Goal: Information Seeking & Learning: Learn about a topic

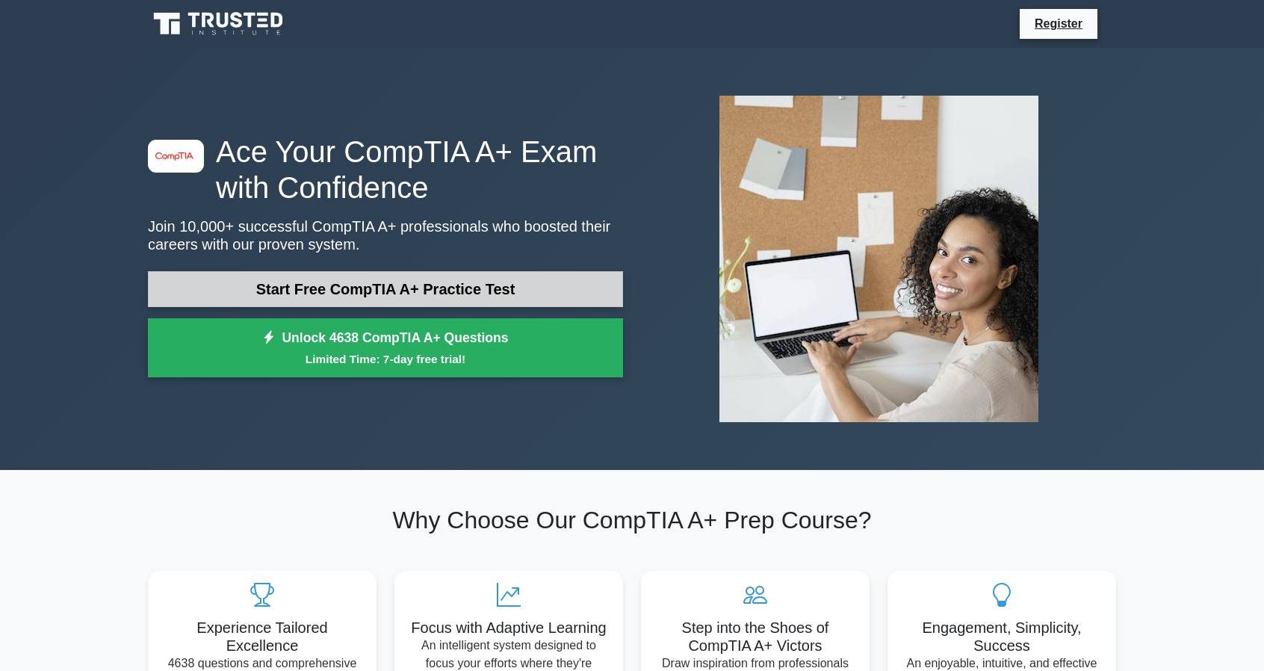
click at [419, 300] on link "Start Free CompTIA A+ Practice Test" at bounding box center [385, 289] width 475 height 36
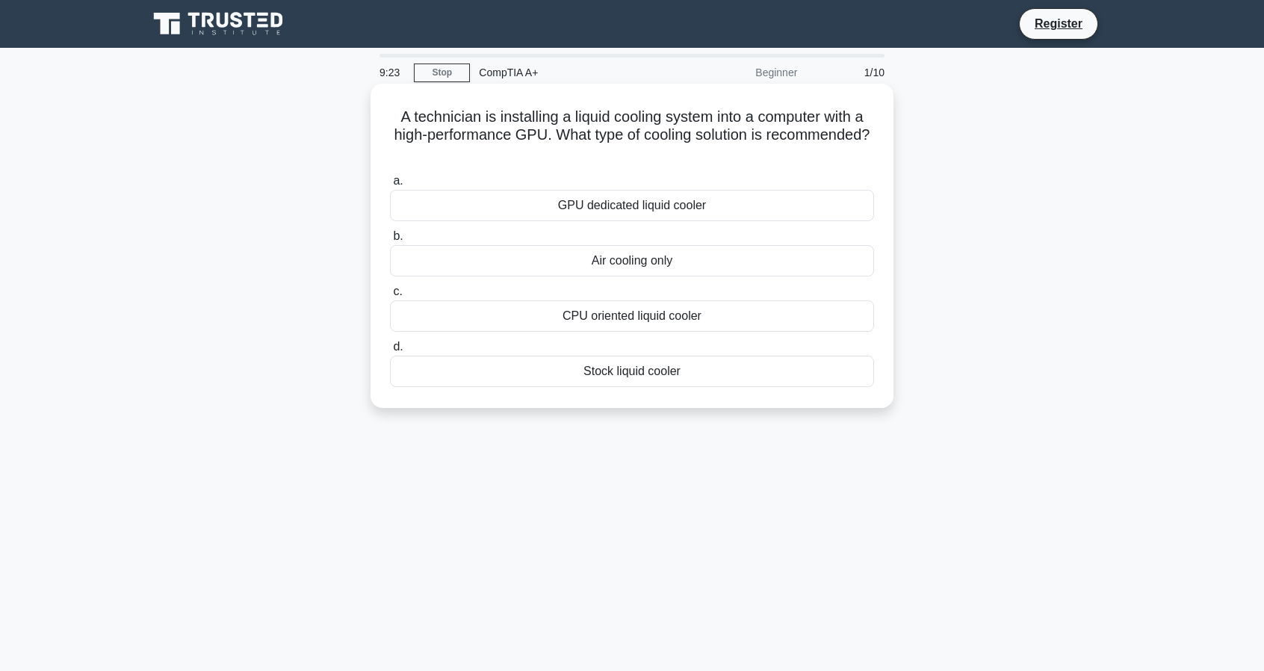
click at [619, 267] on div "Air cooling only" at bounding box center [632, 260] width 484 height 31
click at [390, 241] on input "b. Air cooling only" at bounding box center [390, 237] width 0 height 10
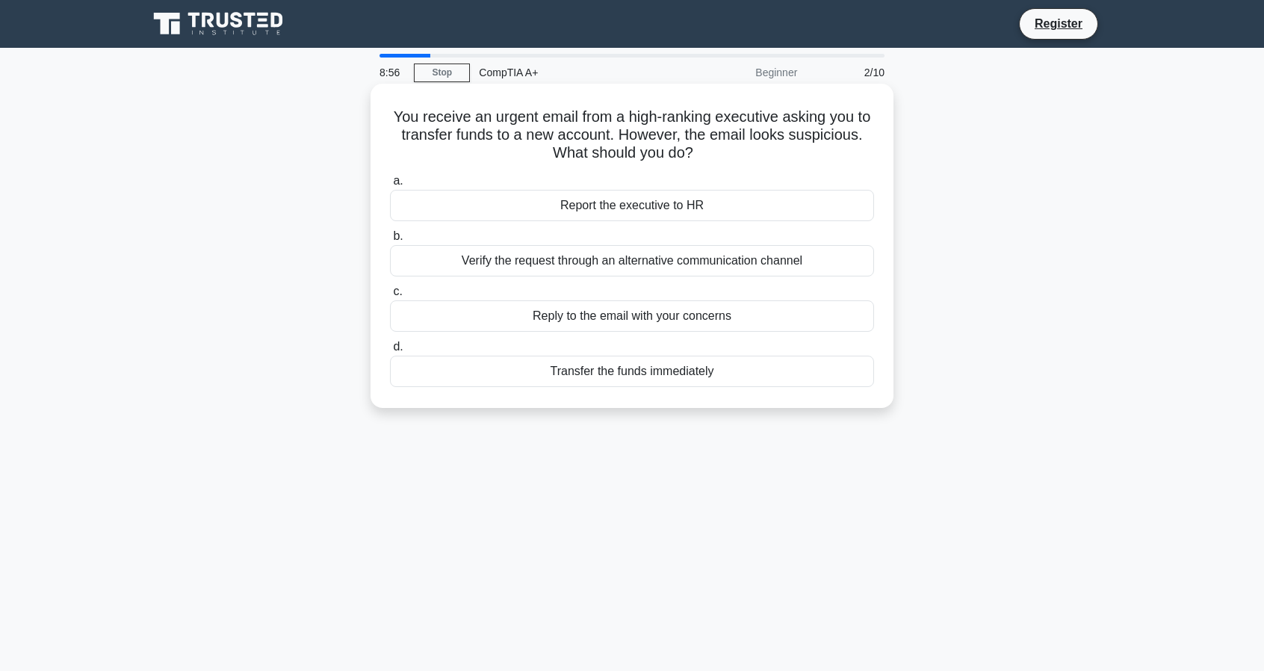
drag, startPoint x: 578, startPoint y: 195, endPoint x: 577, endPoint y: 210, distance: 15.0
click at [577, 210] on div "Report the executive to HR" at bounding box center [632, 205] width 484 height 31
click at [390, 186] on input "a. Report the executive to HR" at bounding box center [390, 181] width 0 height 10
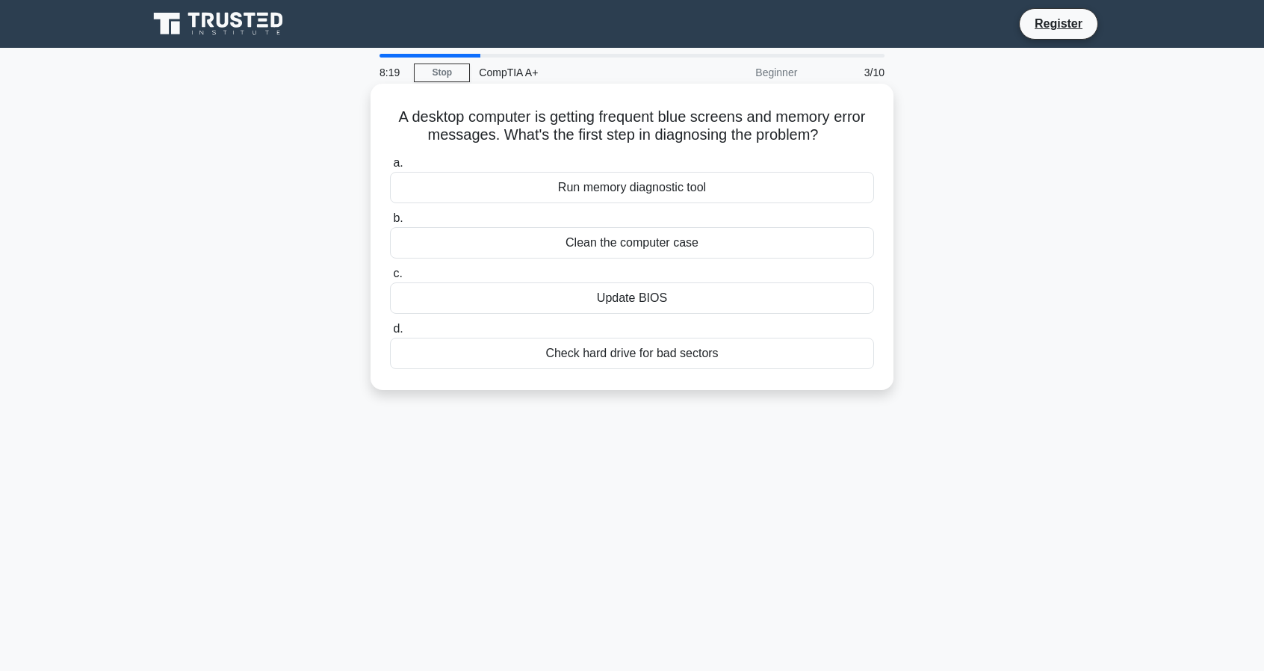
click at [656, 356] on div "Check hard drive for bad sectors" at bounding box center [632, 353] width 484 height 31
click at [390, 334] on input "d. Check hard drive for bad sectors" at bounding box center [390, 329] width 0 height 10
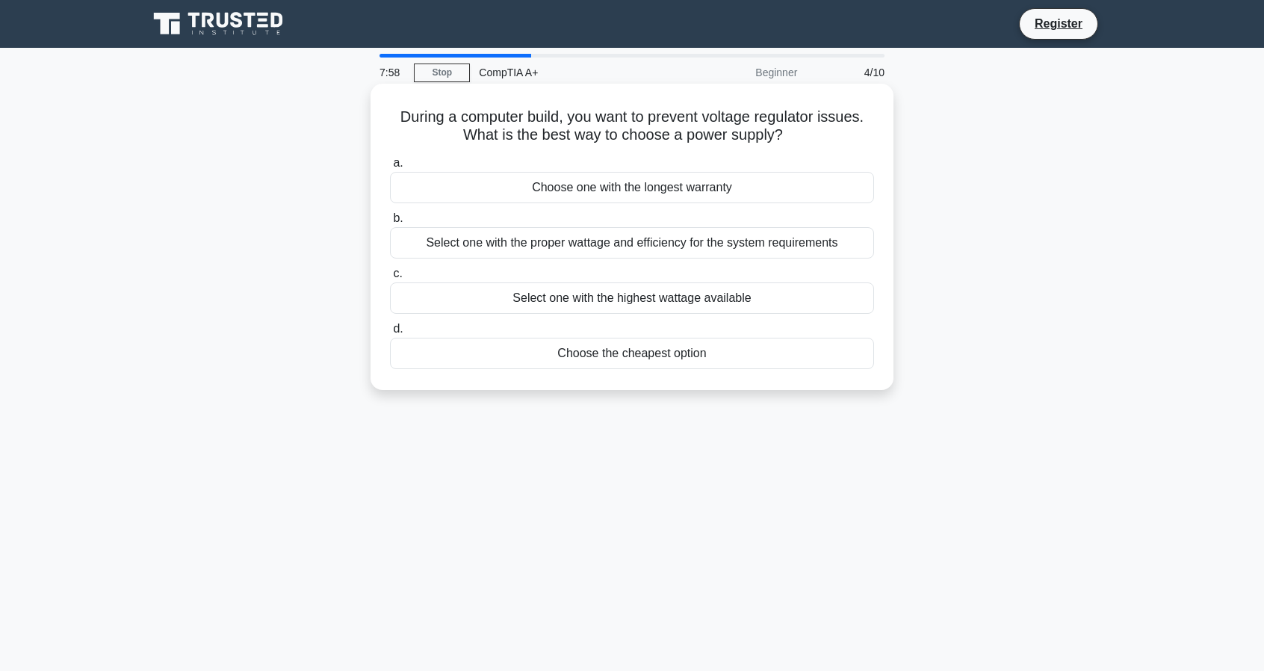
drag, startPoint x: 598, startPoint y: 229, endPoint x: 589, endPoint y: 250, distance: 22.1
click at [589, 250] on div "Select one with the proper wattage and efficiency for the system requirements" at bounding box center [632, 242] width 484 height 31
click at [390, 223] on input "b. Select one with the proper wattage and efficiency for the system requirements" at bounding box center [390, 219] width 0 height 10
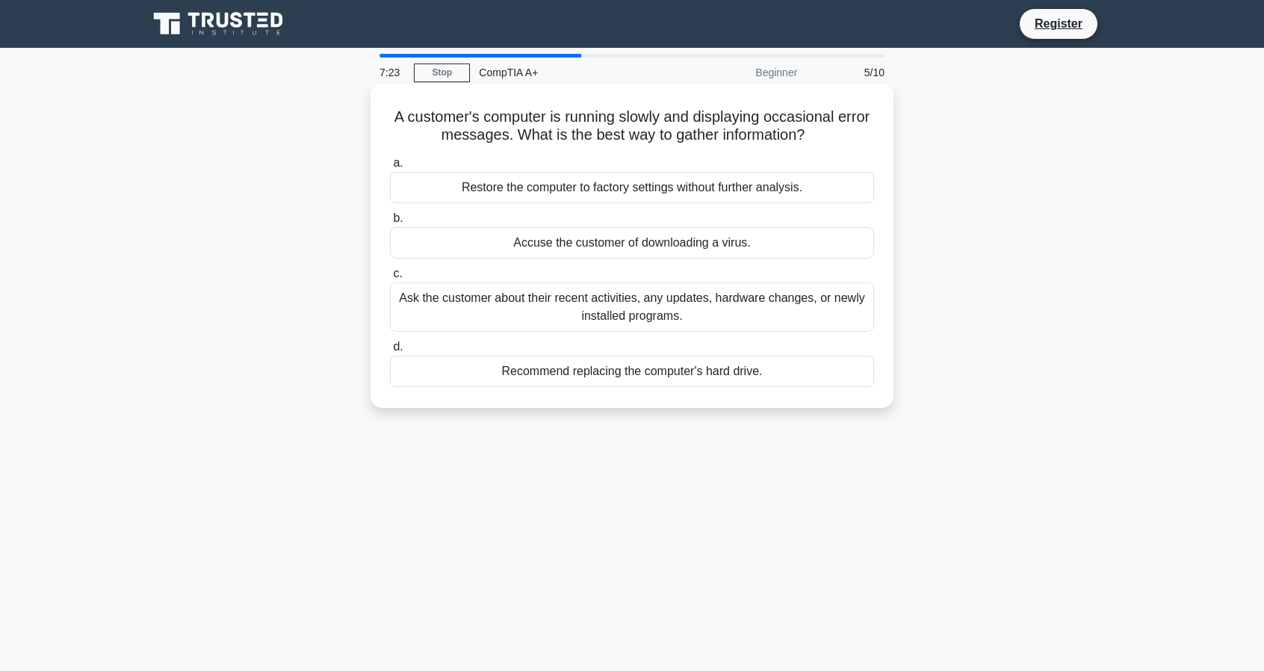
click at [587, 308] on div "Ask the customer about their recent activities, any updates, hardware changes, …" at bounding box center [632, 306] width 484 height 49
click at [390, 279] on input "c. Ask the customer about their recent activities, any updates, hardware change…" at bounding box center [390, 274] width 0 height 10
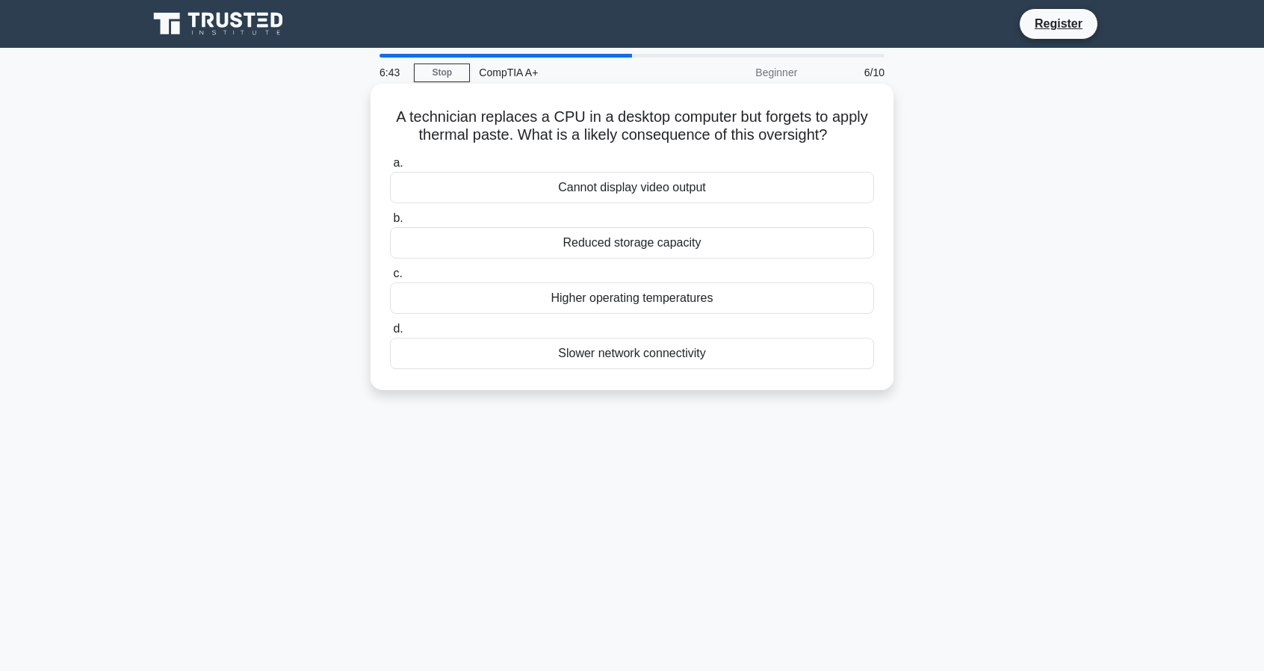
click at [593, 199] on div "Cannot display video output" at bounding box center [632, 187] width 484 height 31
click at [390, 168] on input "a. Cannot display video output" at bounding box center [390, 163] width 0 height 10
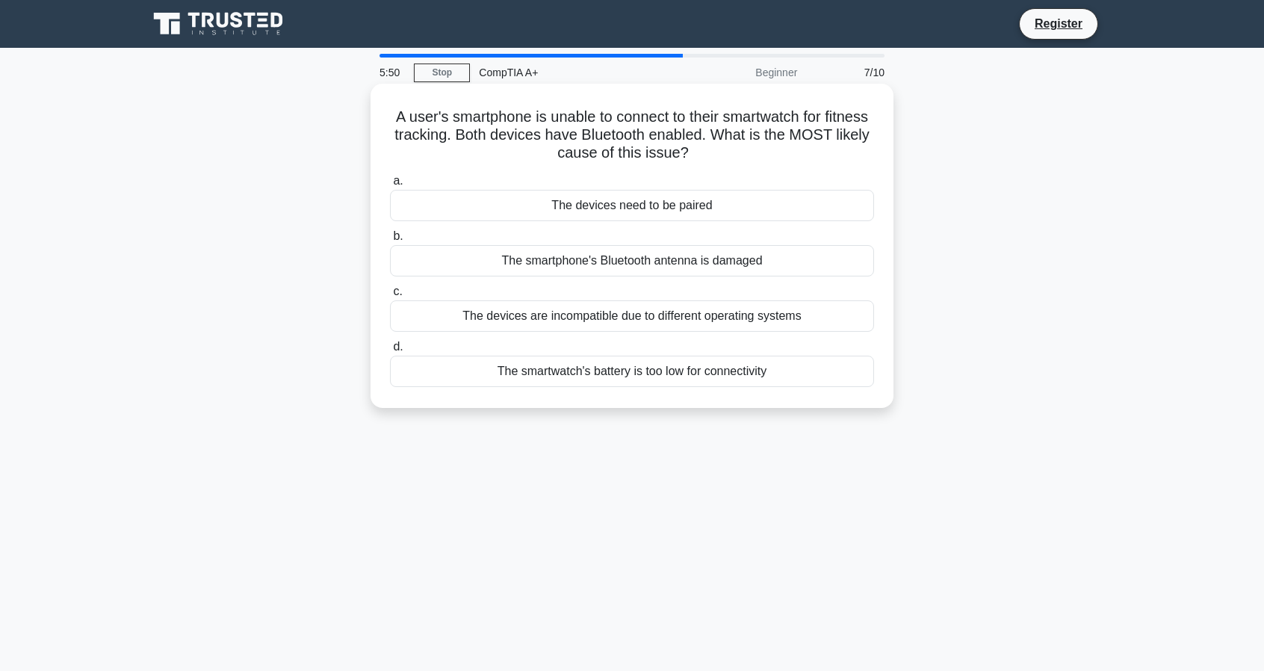
click at [666, 210] on div "The devices need to be paired" at bounding box center [632, 205] width 484 height 31
click at [390, 186] on input "a. The devices need to be paired" at bounding box center [390, 181] width 0 height 10
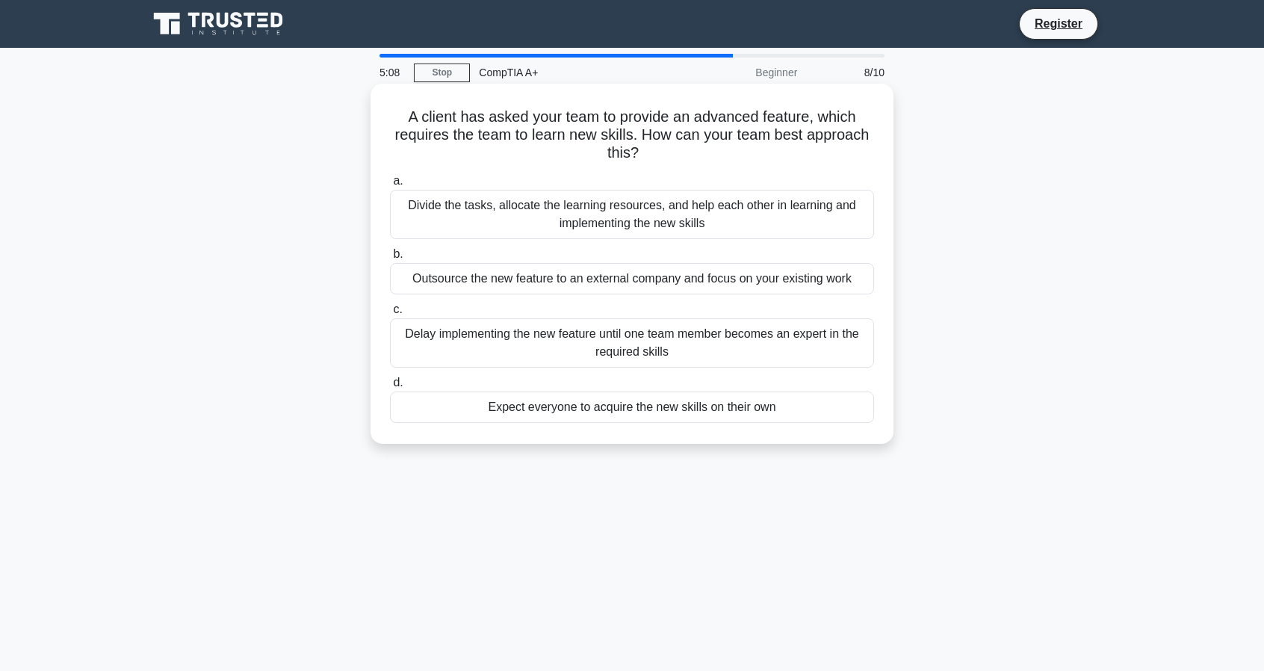
click at [640, 232] on div "Divide the tasks, allocate the learning resources, and help each other in learn…" at bounding box center [632, 214] width 484 height 49
click at [390, 186] on input "a. Divide the tasks, allocate the learning resources, and help each other in le…" at bounding box center [390, 181] width 0 height 10
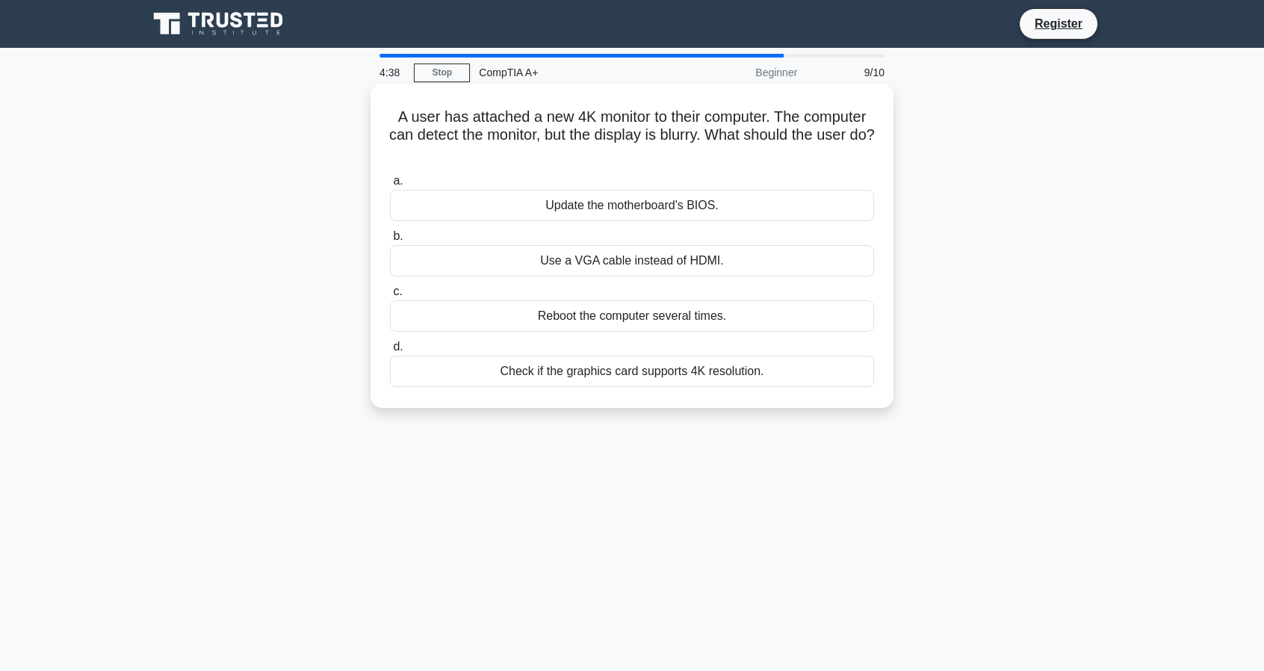
click at [626, 385] on div "Check if the graphics card supports 4K resolution." at bounding box center [632, 371] width 484 height 31
click at [390, 352] on input "d. Check if the graphics card supports 4K resolution." at bounding box center [390, 347] width 0 height 10
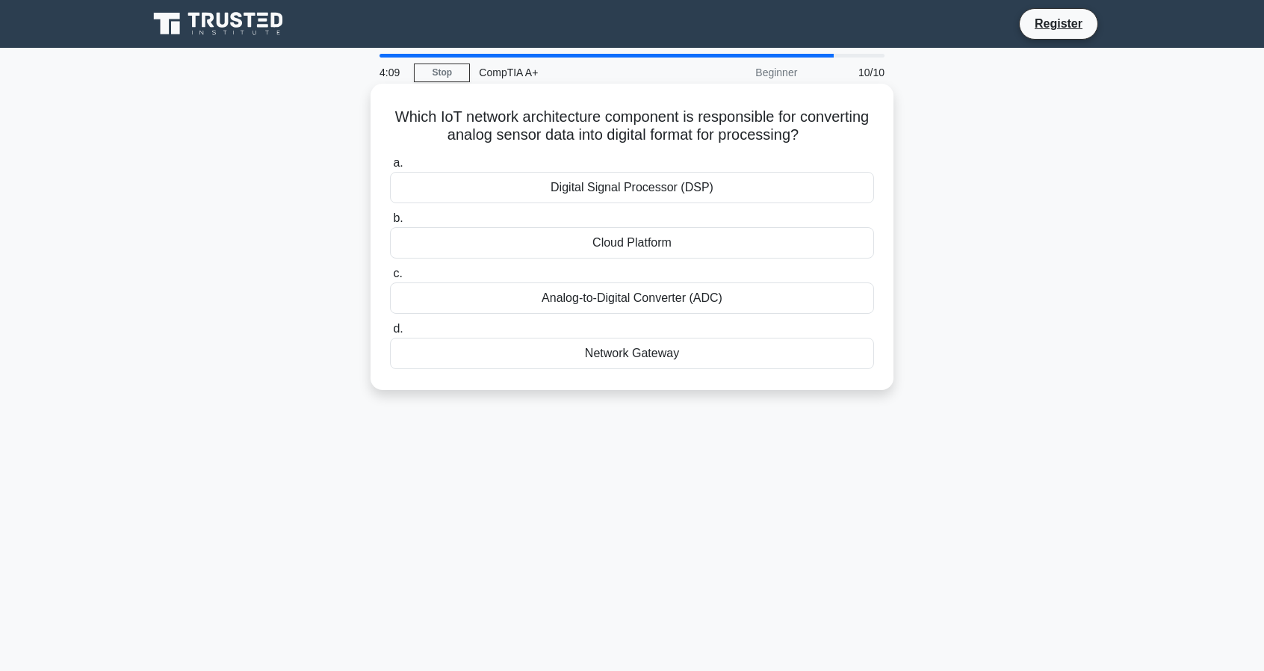
click at [554, 299] on div "Analog-to-Digital Converter (ADC)" at bounding box center [632, 297] width 484 height 31
click at [390, 279] on input "c. Analog-to-Digital Converter (ADC)" at bounding box center [390, 274] width 0 height 10
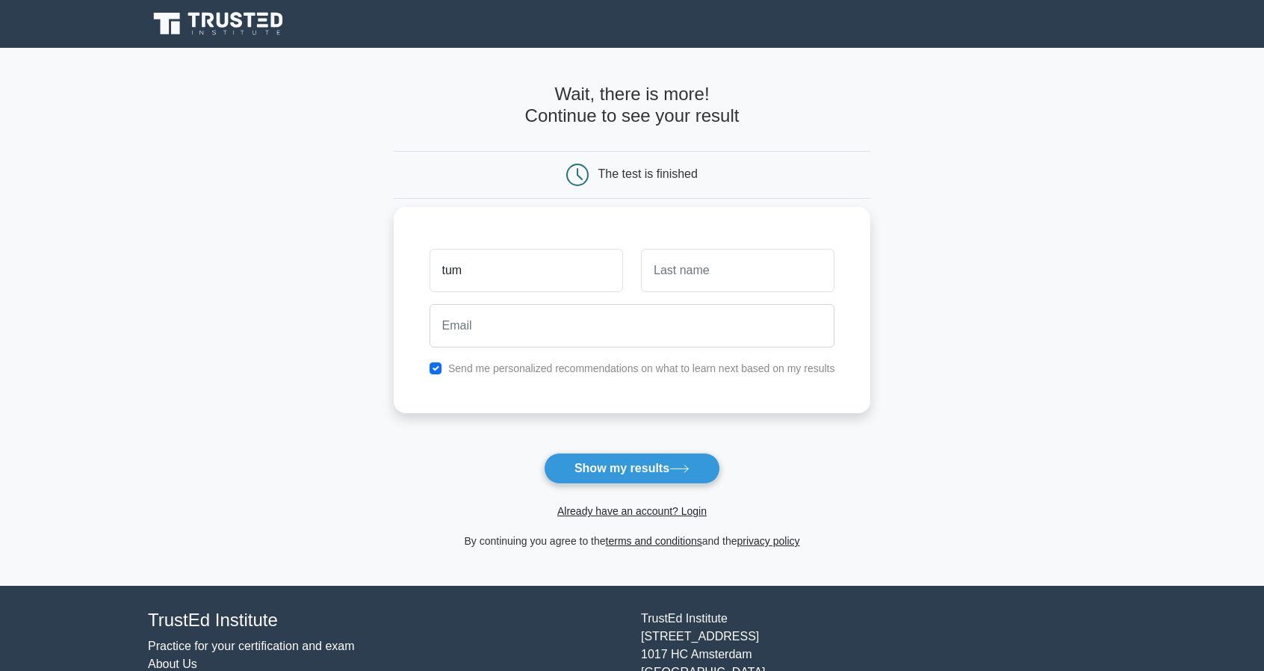
type input "tum"
click at [662, 268] on input "text" at bounding box center [737, 270] width 193 height 43
type input "tum"
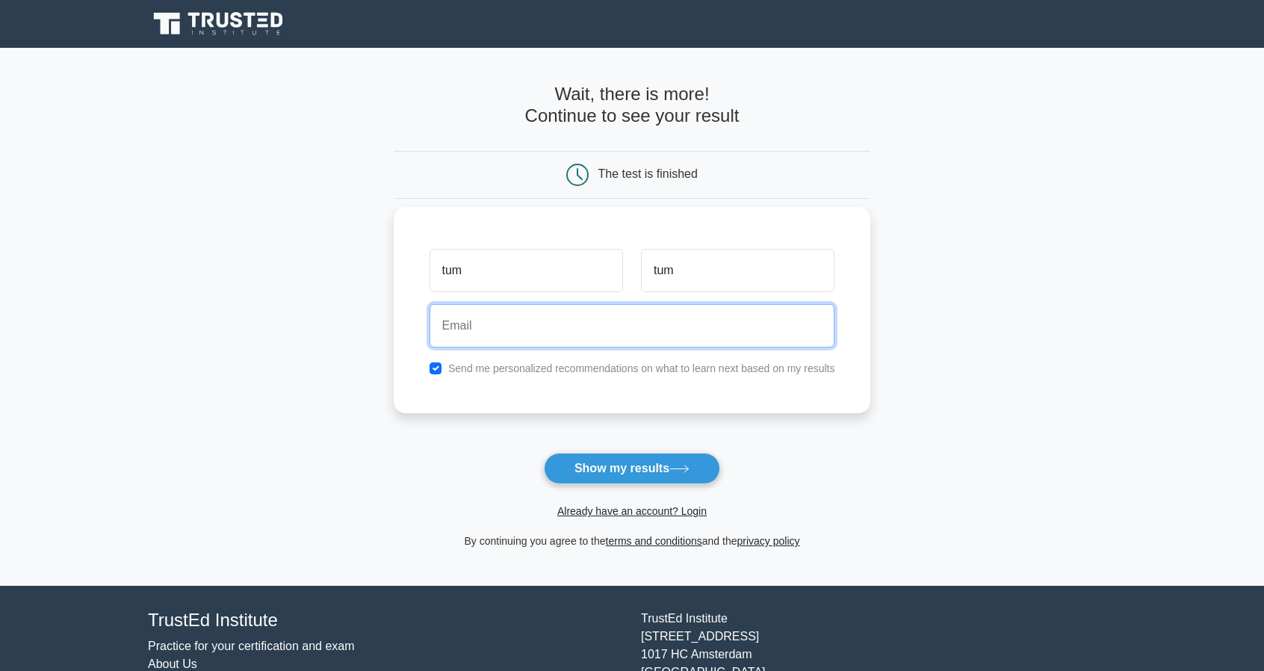
drag, startPoint x: 609, startPoint y: 323, endPoint x: 548, endPoint y: 335, distance: 61.7
click at [548, 335] on input "email" at bounding box center [633, 325] width 406 height 43
click at [545, 335] on input "email" at bounding box center [633, 325] width 406 height 43
type input "nunthawat.tum@gmail.com"
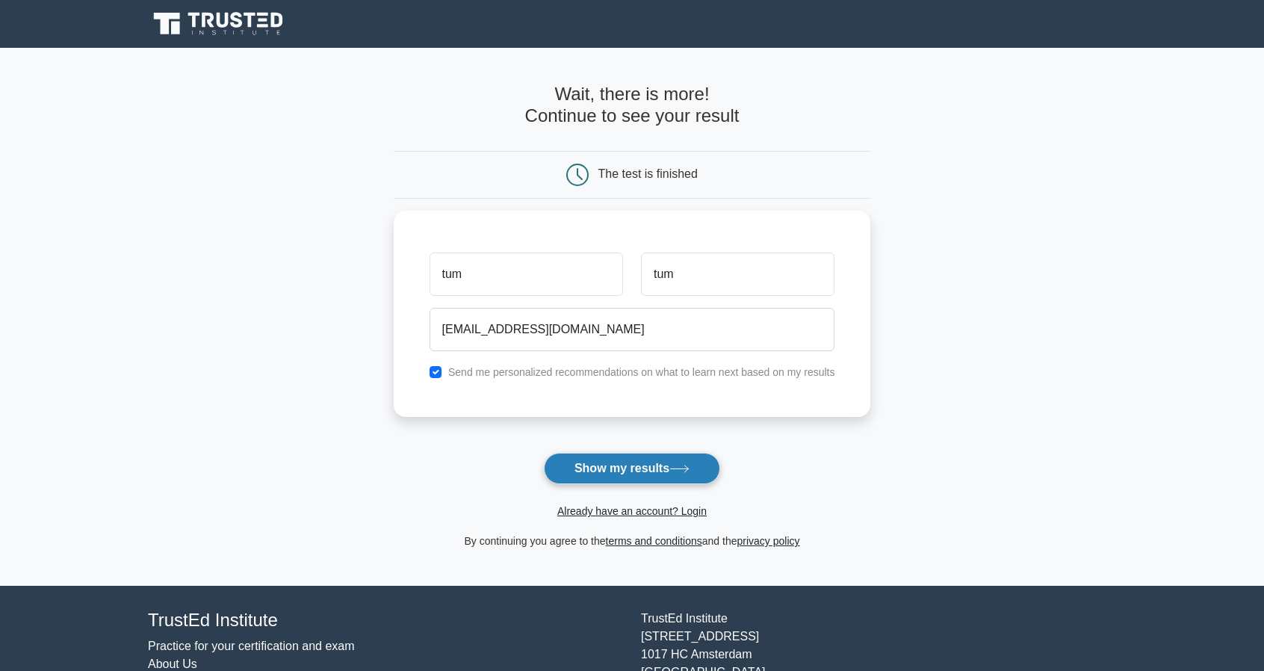
click at [590, 465] on button "Show my results" at bounding box center [632, 468] width 176 height 31
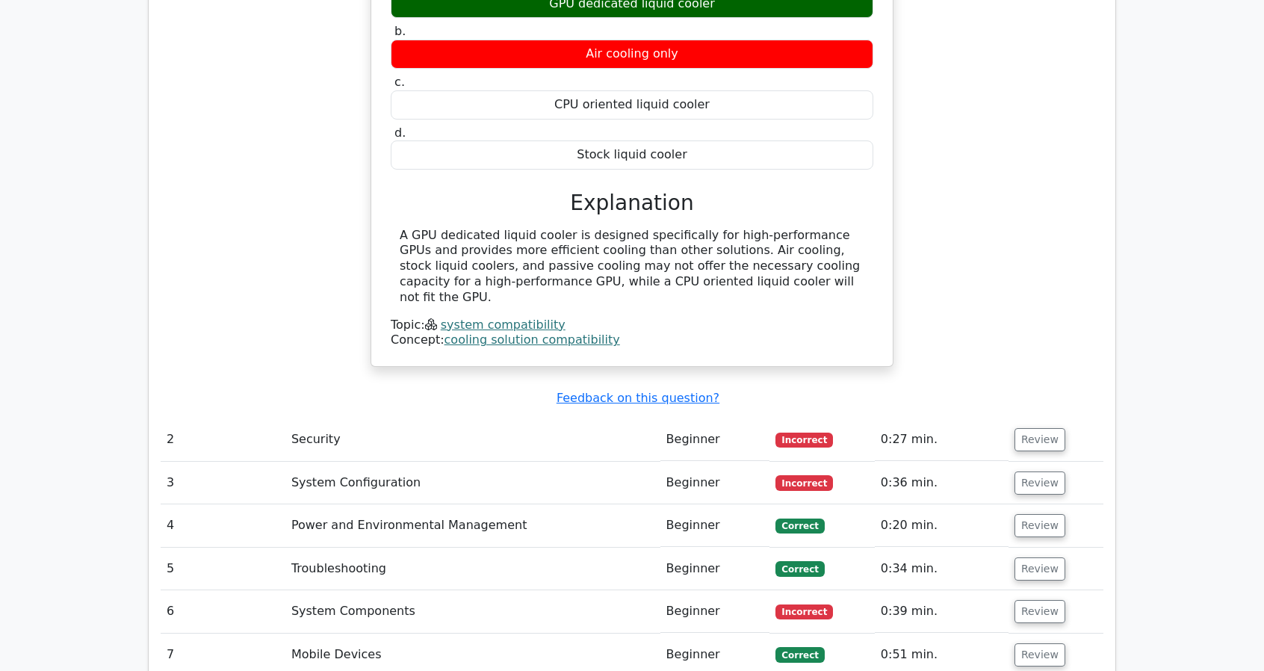
scroll to position [1454, 0]
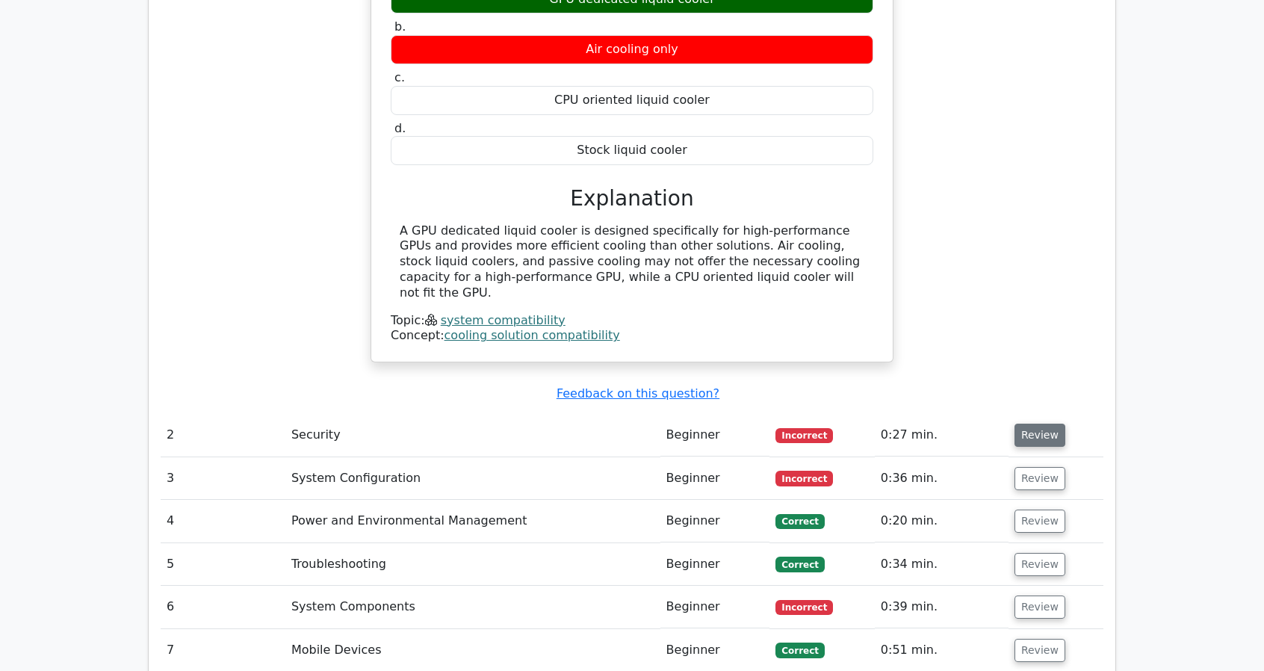
click at [1035, 424] on button "Review" at bounding box center [1039, 435] width 51 height 23
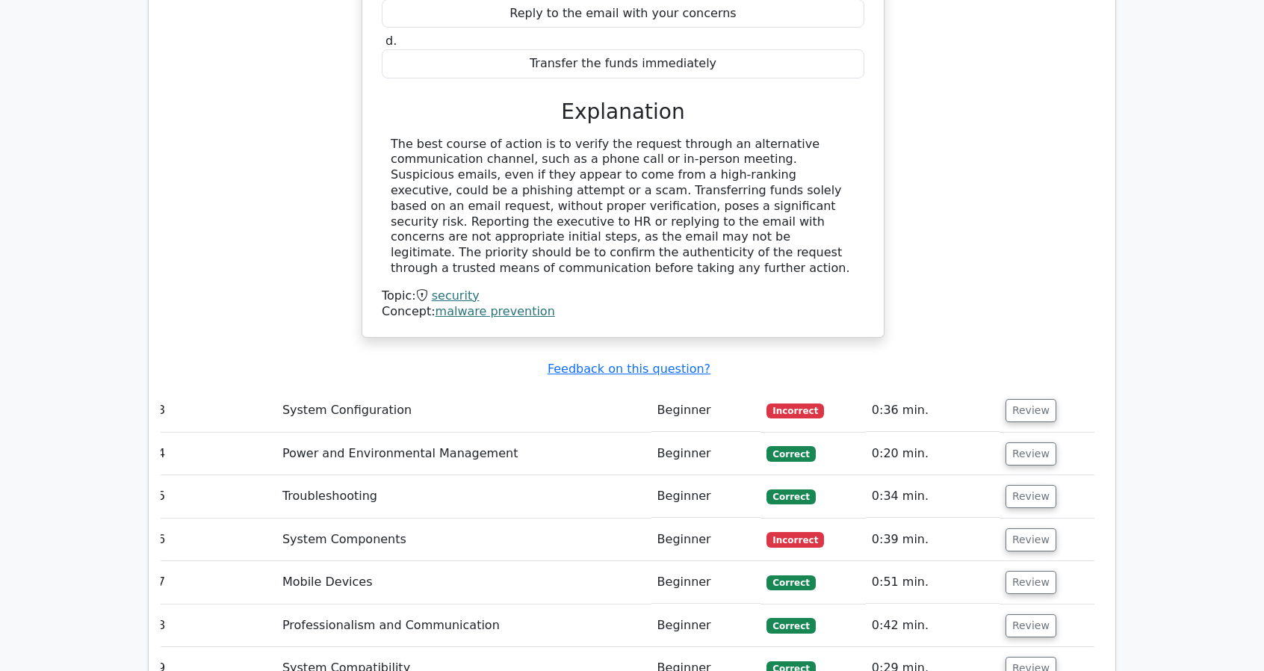
scroll to position [2116, 0]
click at [1044, 398] on button "Review" at bounding box center [1030, 409] width 51 height 23
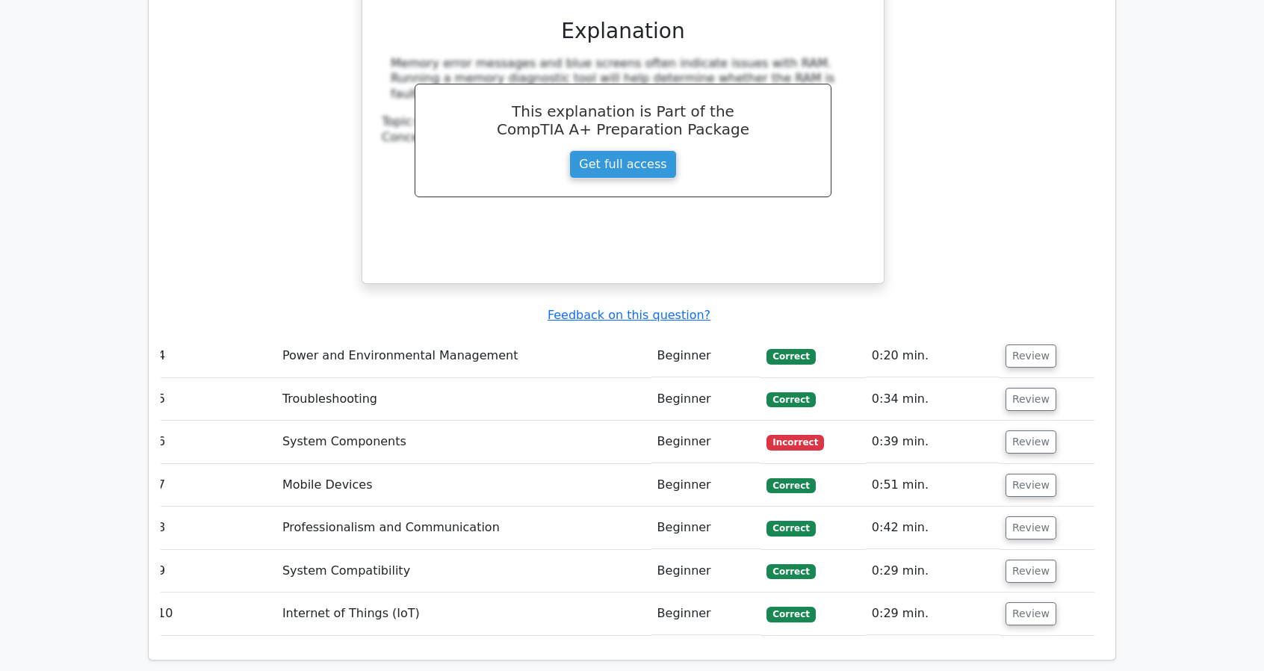
scroll to position [2835, 0]
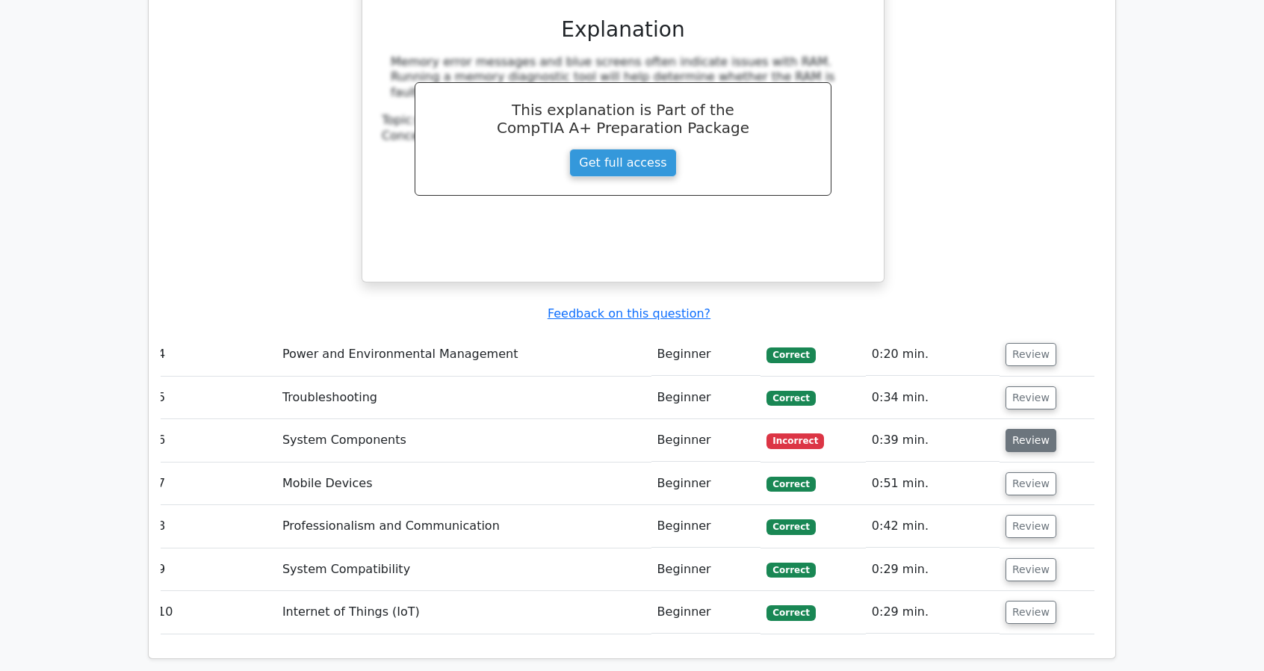
click at [1025, 429] on button "Review" at bounding box center [1030, 440] width 51 height 23
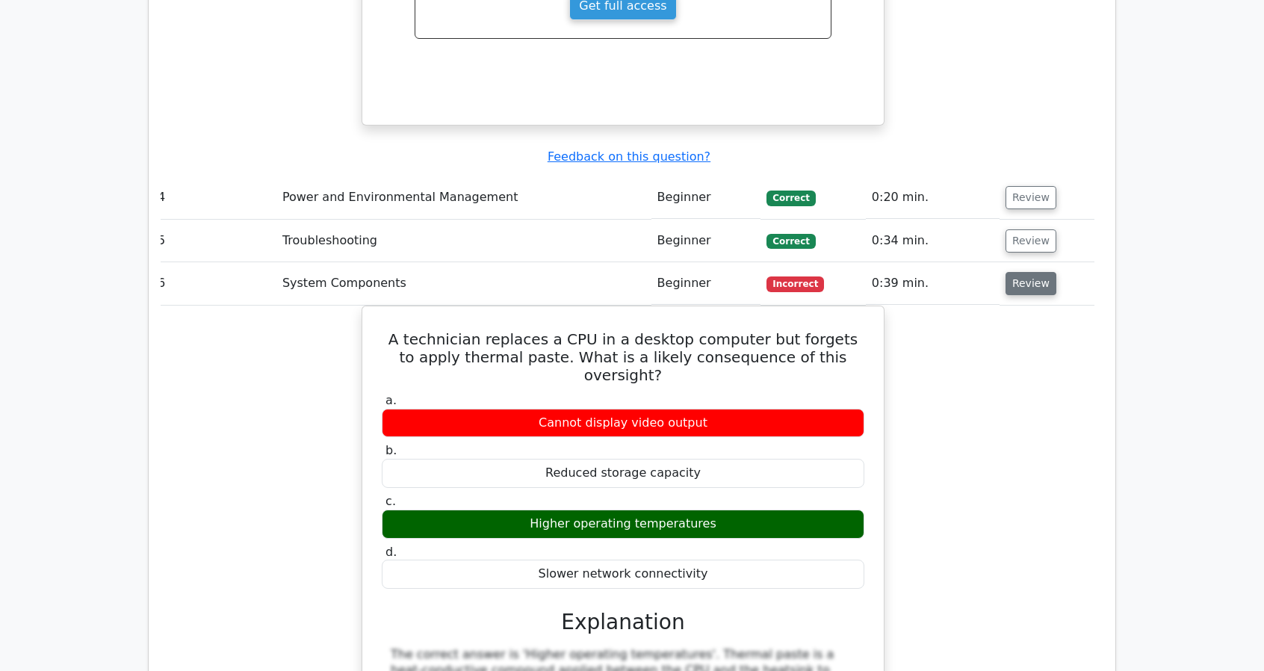
scroll to position [3013, 0]
